Goal: Task Accomplishment & Management: Complete application form

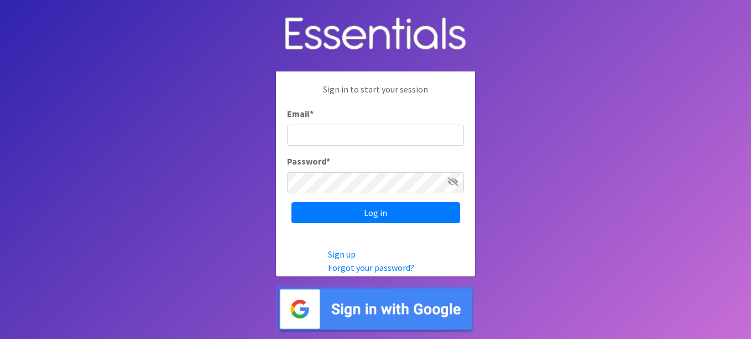
click at [401, 137] on input "Email *" at bounding box center [375, 135] width 177 height 21
type input "Bundleofjoysimpsonville@gmail.com"
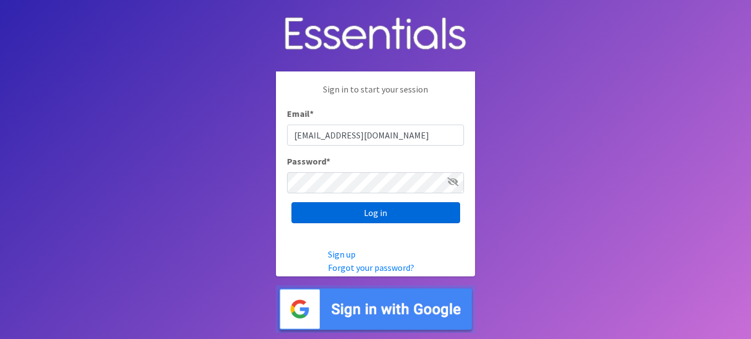
click at [394, 211] on input "Log in" at bounding box center [376, 212] width 169 height 21
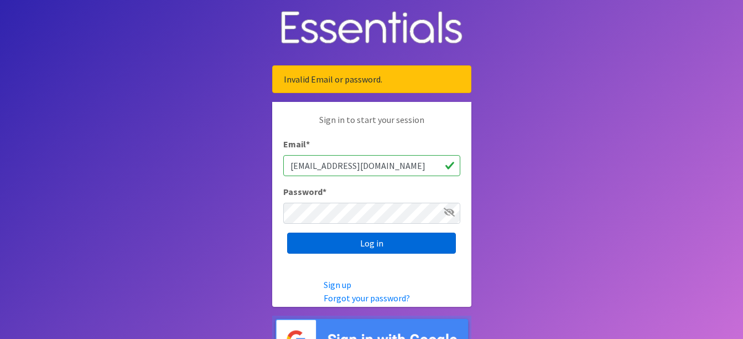
click at [394, 239] on input "Log in" at bounding box center [371, 242] width 169 height 21
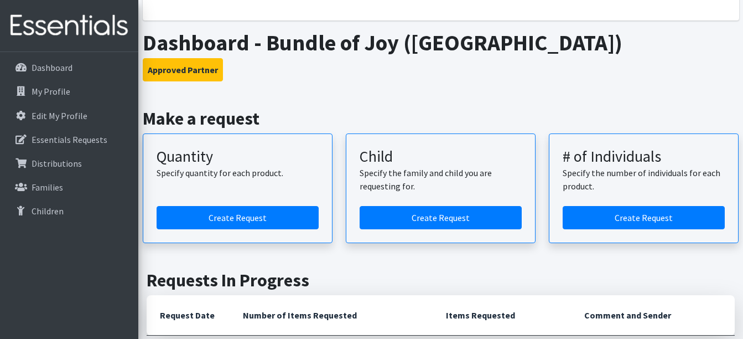
scroll to position [177, 0]
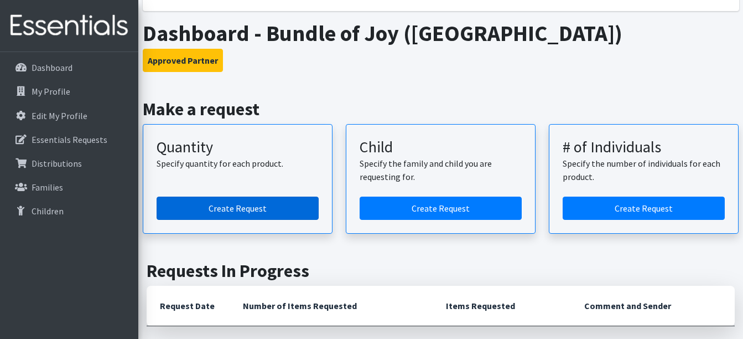
click at [267, 197] on link "Create Request" at bounding box center [238, 207] width 162 height 23
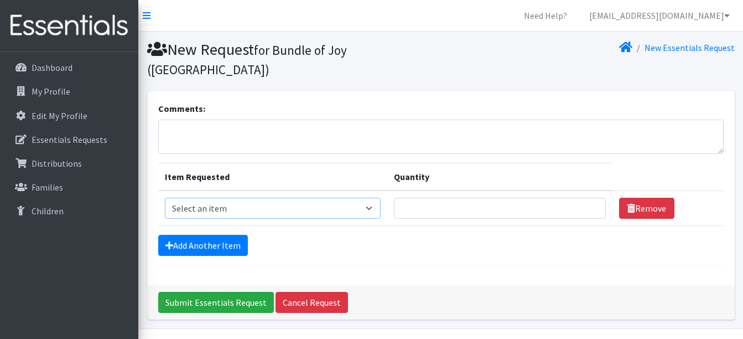
click at [248, 198] on select "Select an item GVL ADULT/COMMUNITY PACK GVL ADULT/Community KIT GVL Day Pads GV…" at bounding box center [273, 208] width 216 height 21
select select "14670"
click at [165, 198] on select "Select an item GVL ADULT/COMMUNITY PACK GVL ADULT/Community KIT GVL Day Pads GV…" at bounding box center [273, 208] width 216 height 21
click at [448, 198] on input "Quantity" at bounding box center [500, 208] width 212 height 21
type input "300"
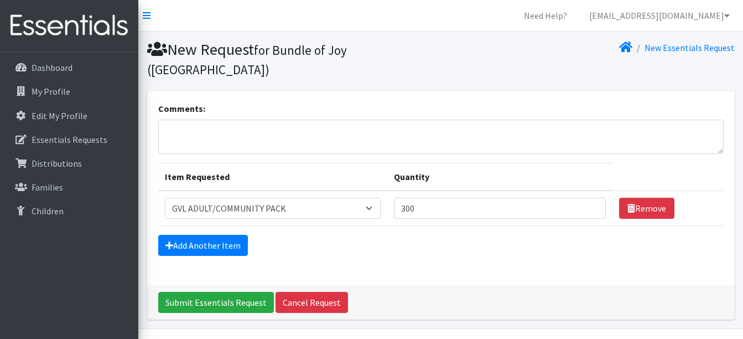
click at [280, 235] on div "Add Another Item" at bounding box center [441, 245] width 566 height 21
click at [237, 235] on link "Add Another Item" at bounding box center [203, 245] width 90 height 21
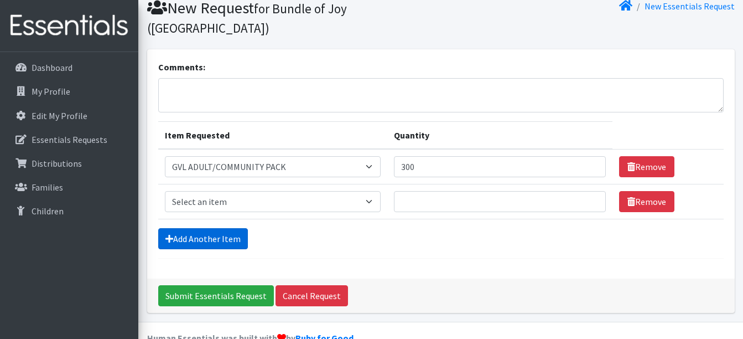
scroll to position [47, 0]
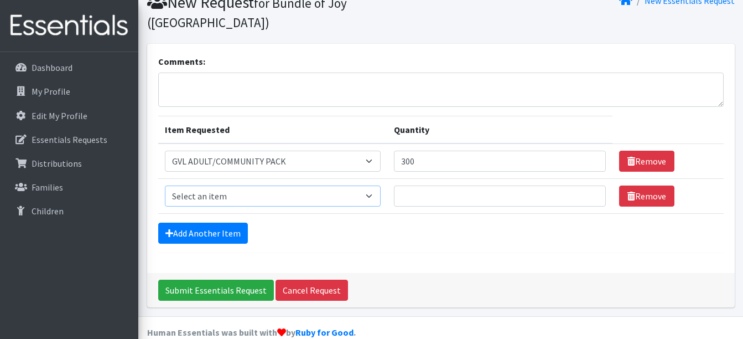
click at [370, 185] on select "Select an item GVL ADULT/COMMUNITY PACK GVL ADULT/Community KIT GVL Day Pads GV…" at bounding box center [273, 195] width 216 height 21
select select "14669"
click at [165, 185] on select "Select an item GVL ADULT/COMMUNITY PACK GVL ADULT/Community KIT GVL Day Pads GV…" at bounding box center [273, 195] width 216 height 21
click at [416, 185] on input "Quantity" at bounding box center [500, 195] width 212 height 21
type input "300"
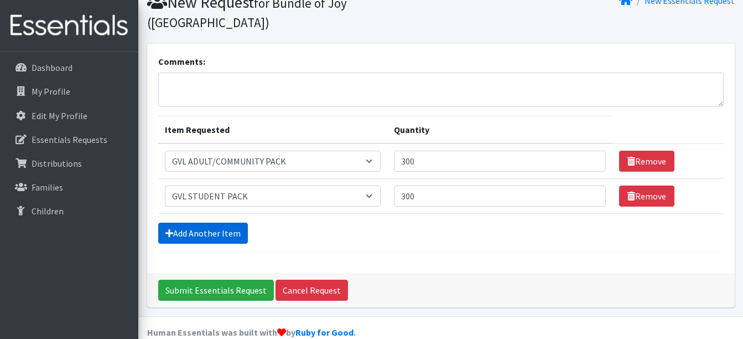
click at [235, 222] on link "Add Another Item" at bounding box center [203, 232] width 90 height 21
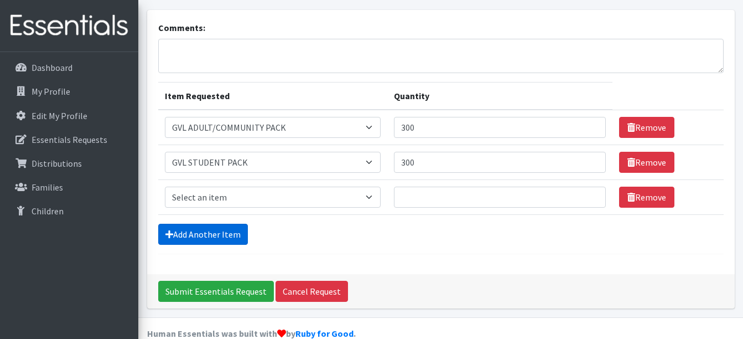
scroll to position [82, 0]
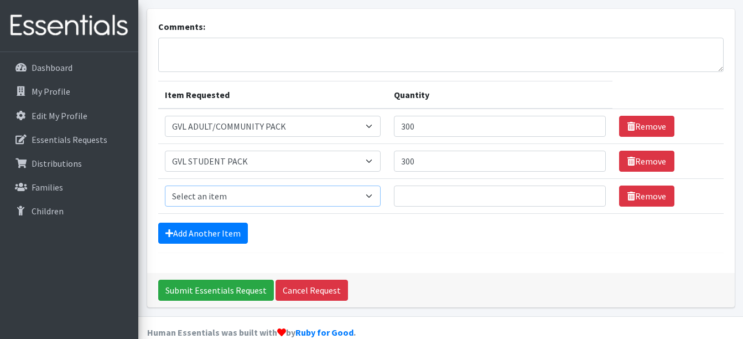
click at [293, 185] on select "Select an item GVL ADULT/COMMUNITY PACK GVL ADULT/Community KIT GVL Day Pads GV…" at bounding box center [273, 195] width 216 height 21
select select "14619"
click at [165, 185] on select "Select an item GVL ADULT/COMMUNITY PACK GVL ADULT/Community KIT GVL Day Pads GV…" at bounding box center [273, 195] width 216 height 21
click at [416, 185] on input "Quantity" at bounding box center [500, 195] width 212 height 21
type input "300"
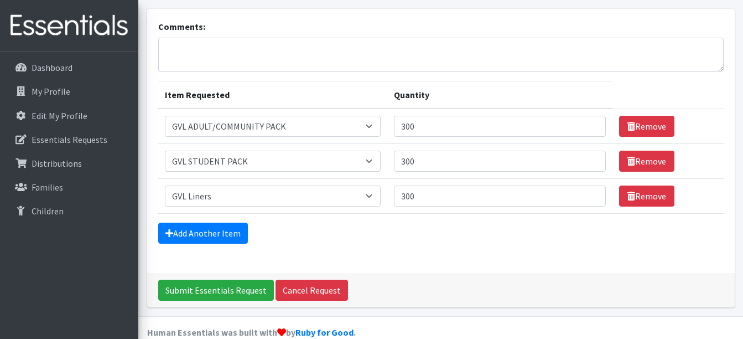
click at [397, 273] on div "Submit Essentials Request Cancel Request" at bounding box center [441, 290] width 588 height 34
click at [252, 279] on input "Submit Essentials Request" at bounding box center [216, 289] width 116 height 21
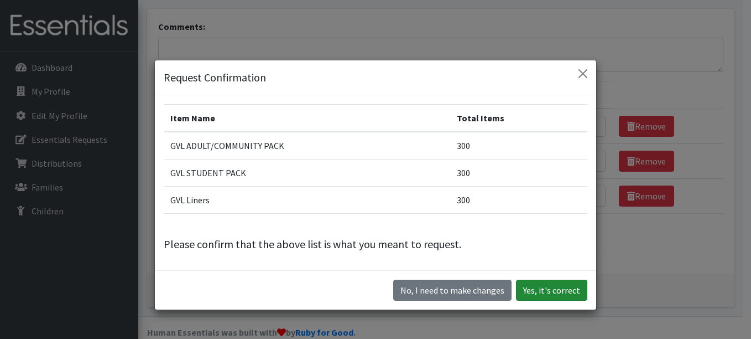
click at [529, 287] on button "Yes, it's correct" at bounding box center [551, 289] width 71 height 21
